Goal: Information Seeking & Learning: Check status

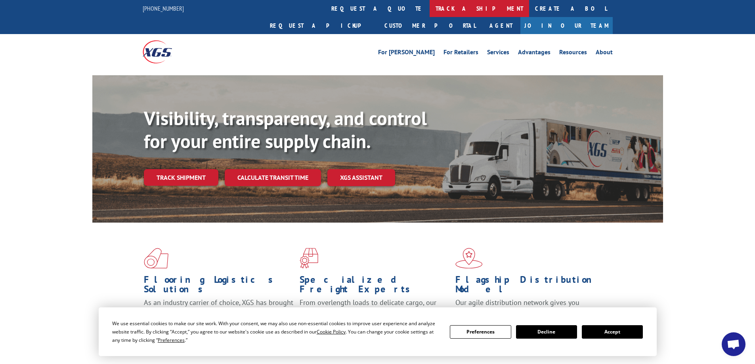
click at [429, 5] on link "track a shipment" at bounding box center [478, 8] width 99 height 17
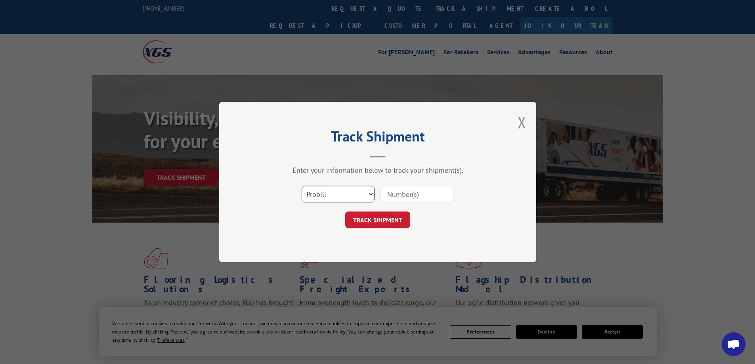
click at [372, 195] on select "Select category... Probill BOL PO" at bounding box center [337, 194] width 73 height 17
select select "bol"
click at [301, 186] on select "Select category... Probill BOL PO" at bounding box center [337, 194] width 73 height 17
click at [386, 197] on input at bounding box center [416, 194] width 73 height 17
type input "475022"
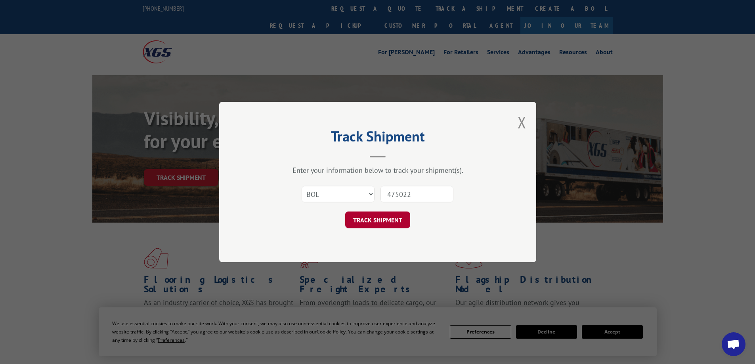
click at [388, 218] on button "TRACK SHIPMENT" at bounding box center [377, 220] width 65 height 17
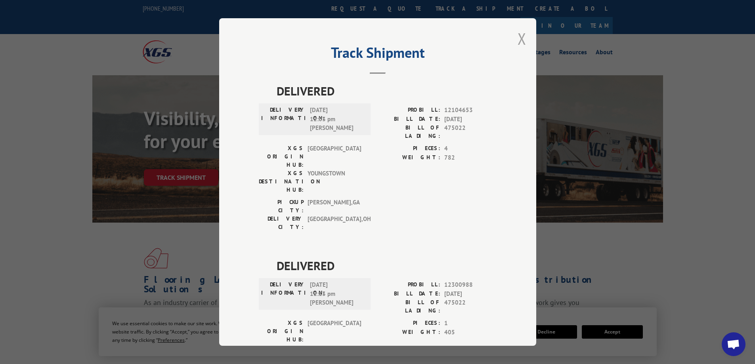
click at [521, 41] on button "Close modal" at bounding box center [521, 38] width 9 height 21
